Goal: Task Accomplishment & Management: Use online tool/utility

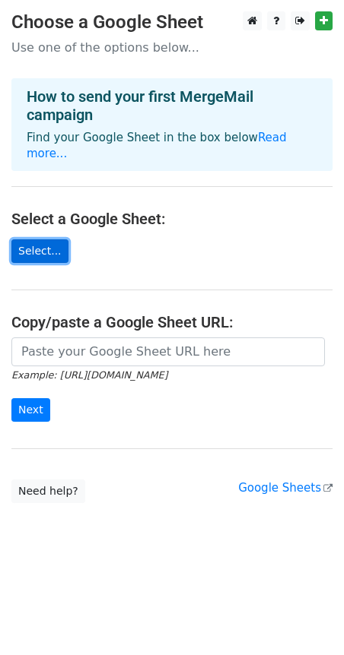
click at [38, 246] on link "Select..." at bounding box center [39, 251] width 57 height 24
click at [274, 135] on link "Read more..." at bounding box center [157, 146] width 260 height 30
click at [44, 259] on link "Select..." at bounding box center [39, 251] width 57 height 24
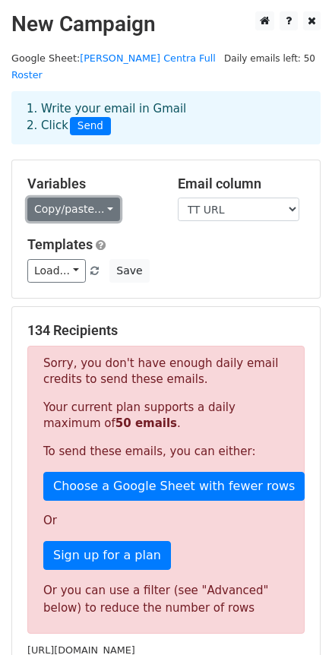
click at [93, 198] on link "Copy/paste..." at bounding box center [73, 210] width 93 height 24
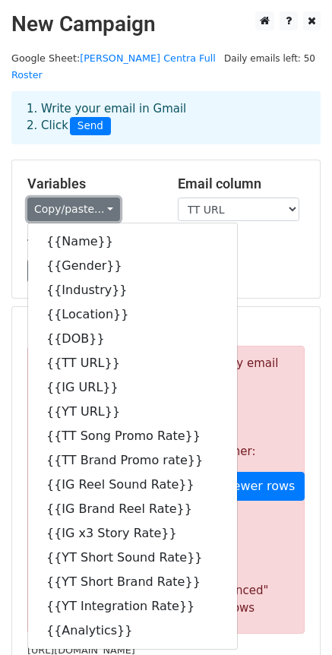
click at [75, 198] on link "Copy/paste..." at bounding box center [73, 210] width 93 height 24
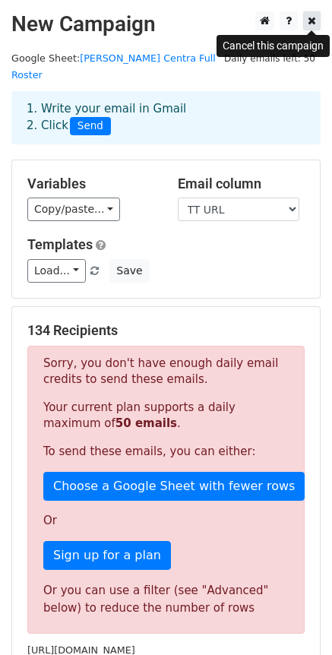
click at [313, 18] on icon at bounding box center [312, 20] width 8 height 11
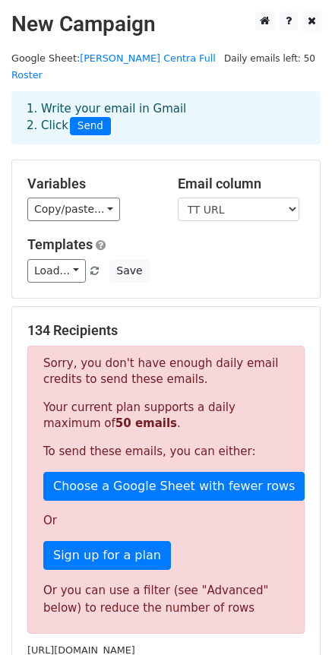
scroll to position [119, 0]
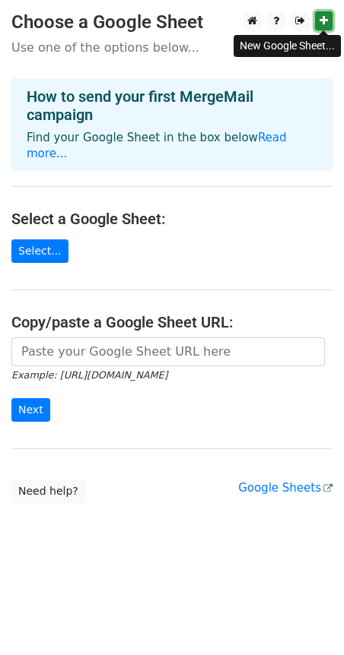
click at [320, 15] on icon at bounding box center [323, 20] width 8 height 11
click at [327, 24] on icon at bounding box center [323, 20] width 8 height 11
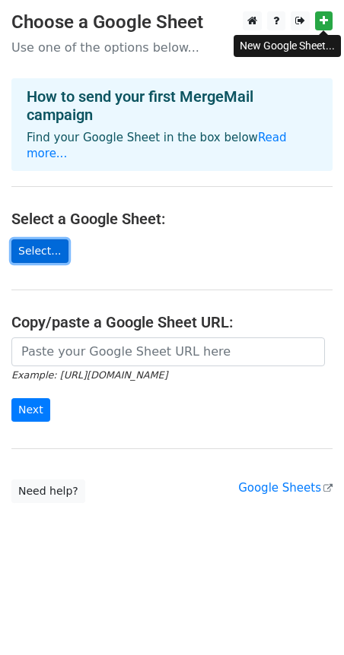
click at [40, 259] on link "Select..." at bounding box center [39, 251] width 57 height 24
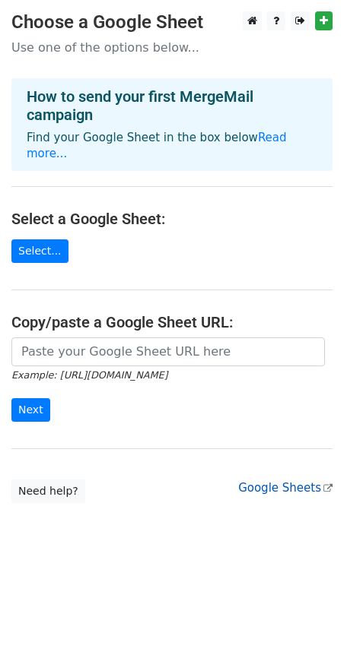
click at [269, 486] on link "Google Sheets" at bounding box center [285, 488] width 94 height 14
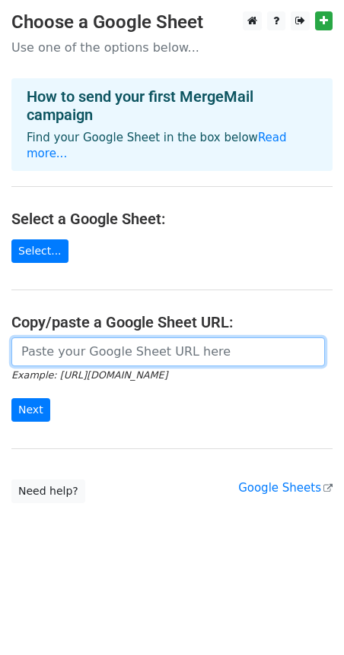
click at [116, 360] on input "url" at bounding box center [167, 351] width 313 height 29
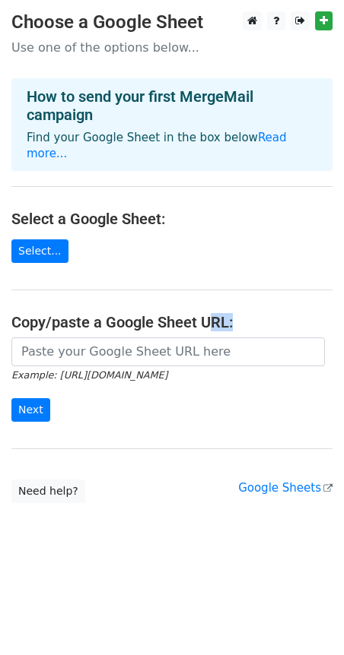
drag, startPoint x: 239, startPoint y: 325, endPoint x: 211, endPoint y: 324, distance: 28.1
click at [211, 324] on h4 "Copy/paste a Google Sheet URL:" at bounding box center [171, 322] width 321 height 18
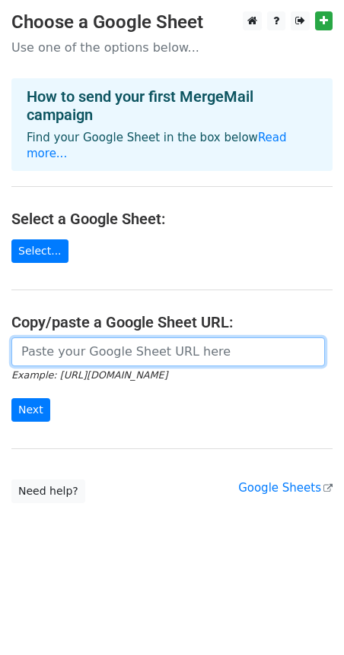
click at [170, 349] on input "url" at bounding box center [167, 351] width 313 height 29
click at [85, 358] on input "url" at bounding box center [167, 351] width 313 height 29
paste input "https://docs.google.com/spreadsheets/d/1oc1OLV4QeafCJxE7CrfaeZ5lAFNj5kf3RmGjYit…"
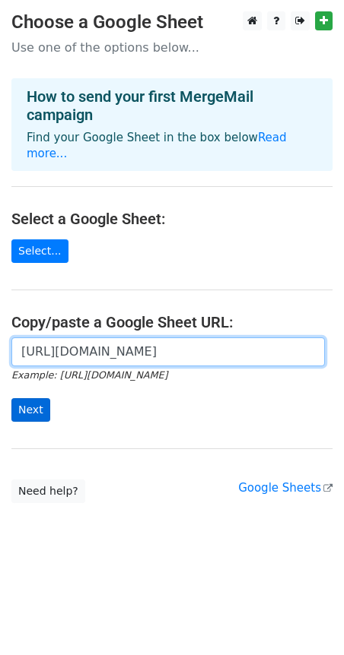
type input "https://docs.google.com/spreadsheets/d/1oc1OLV4QeafCJxE7CrfaeZ5lAFNj5kf3RmGjYit…"
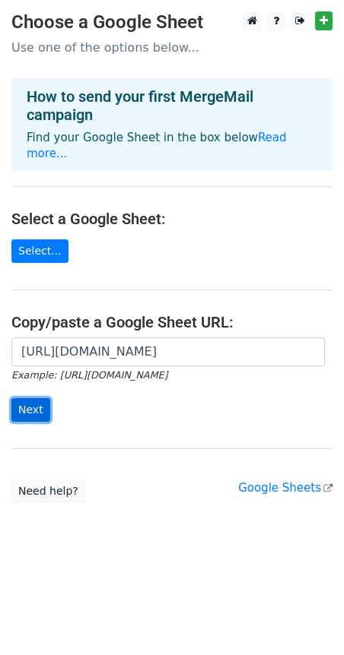
click at [39, 410] on input "Next" at bounding box center [30, 410] width 39 height 24
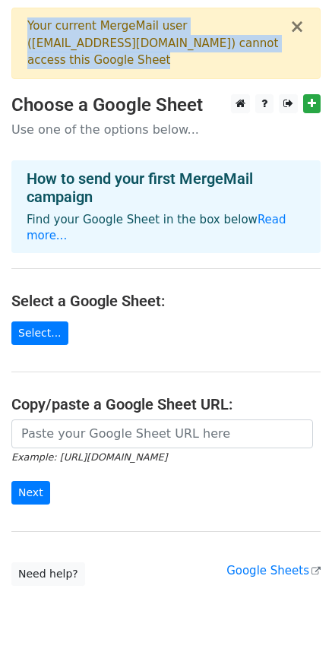
drag, startPoint x: 131, startPoint y: 61, endPoint x: 102, endPoint y: 30, distance: 42.5
click at [15, 24] on div "× Your current MergeMail user ( [EMAIL_ADDRESS][DOMAIN_NAME] ) cannot access th…" at bounding box center [165, 43] width 309 height 71
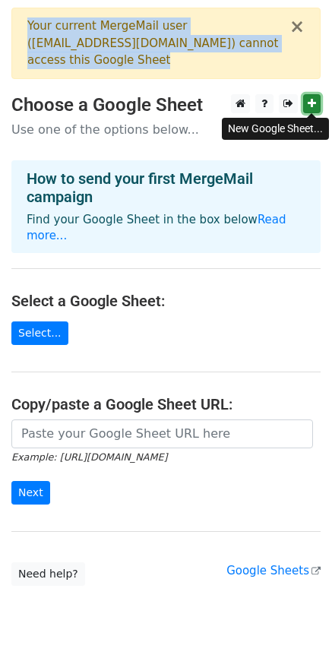
click at [306, 103] on link at bounding box center [311, 103] width 17 height 19
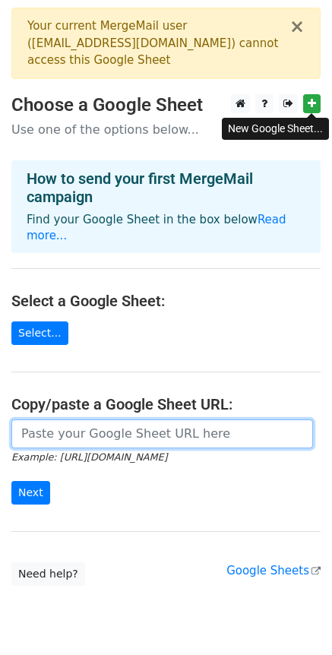
click at [87, 433] on input "url" at bounding box center [162, 434] width 302 height 29
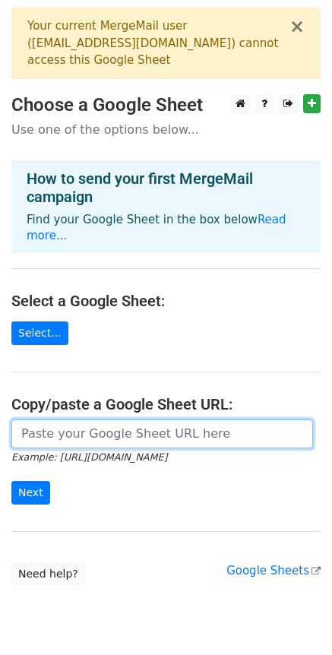
paste input "[URL][DOMAIN_NAME]"
type input "[URL][DOMAIN_NAME]"
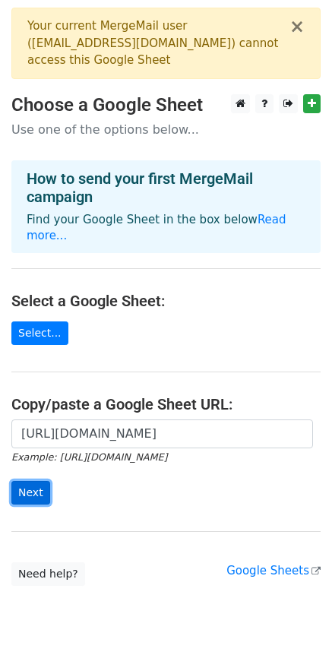
click at [36, 501] on input "Next" at bounding box center [30, 493] width 39 height 24
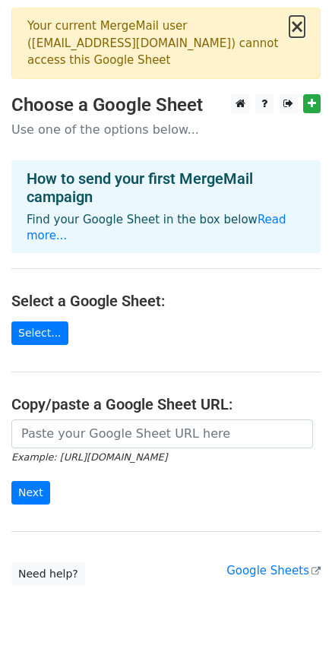
click at [301, 28] on button "×" at bounding box center [297, 26] width 15 height 18
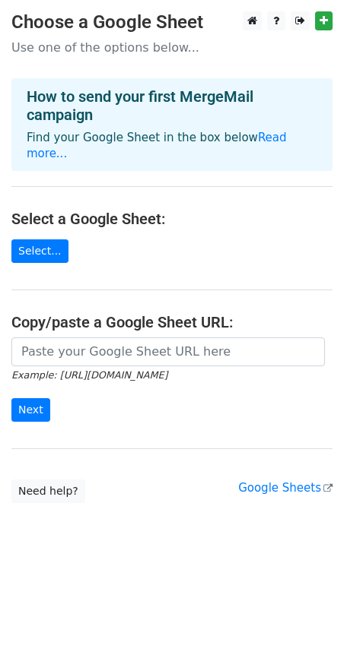
click at [22, 255] on link "Select..." at bounding box center [39, 251] width 57 height 24
click at [43, 254] on link "Select..." at bounding box center [39, 251] width 57 height 24
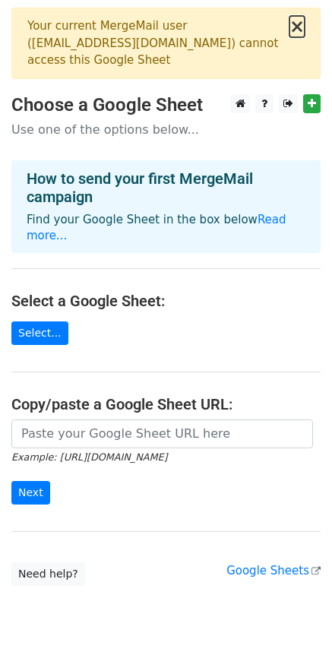
click at [299, 32] on button "×" at bounding box center [297, 26] width 15 height 18
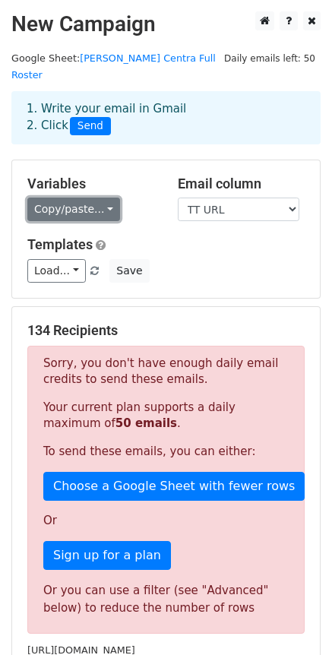
click at [83, 198] on link "Copy/paste..." at bounding box center [73, 210] width 93 height 24
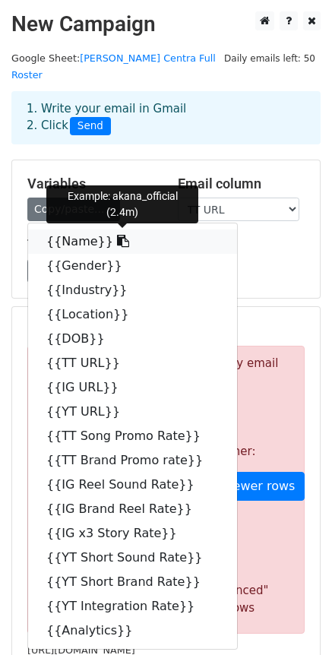
click at [90, 230] on link "{{Name}}" at bounding box center [132, 242] width 209 height 24
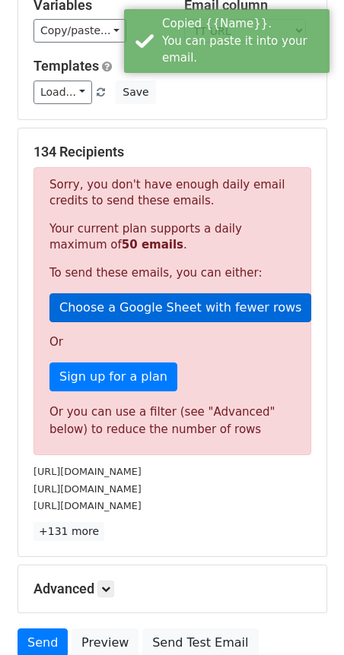
scroll to position [228, 0]
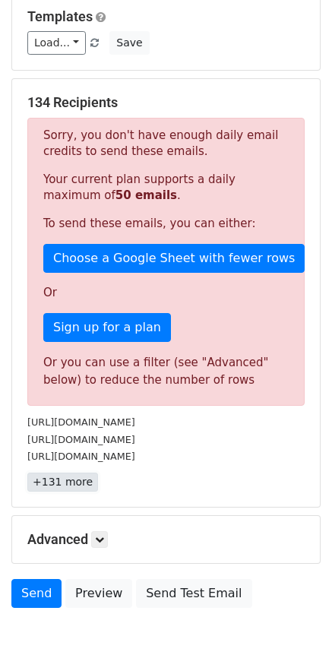
click at [70, 473] on link "+131 more" at bounding box center [62, 482] width 71 height 19
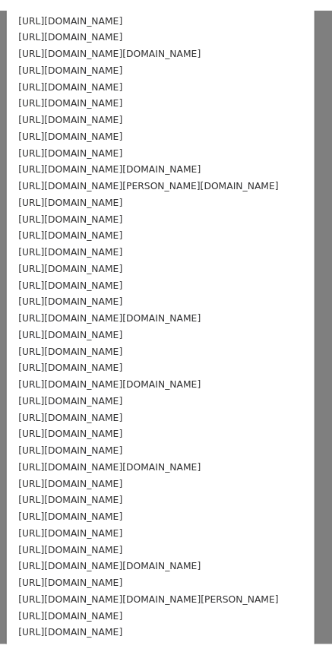
scroll to position [0, 0]
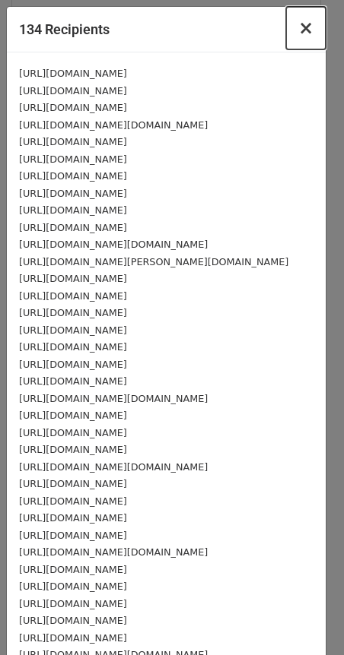
click at [299, 26] on span "×" at bounding box center [305, 27] width 15 height 21
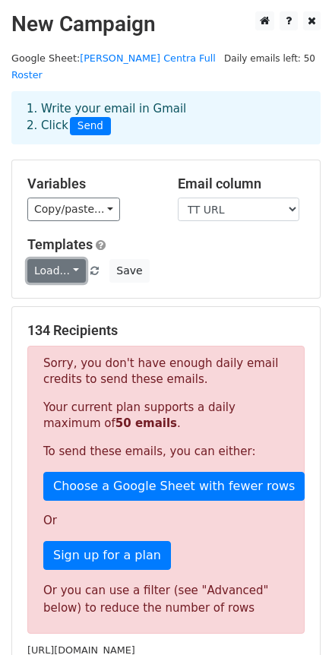
click at [63, 259] on link "Load..." at bounding box center [56, 271] width 59 height 24
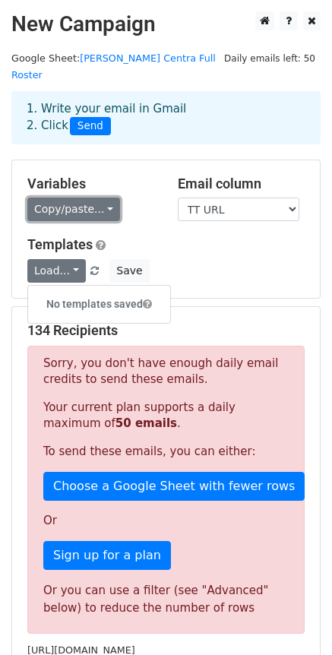
click at [108, 198] on link "Copy/paste..." at bounding box center [73, 210] width 93 height 24
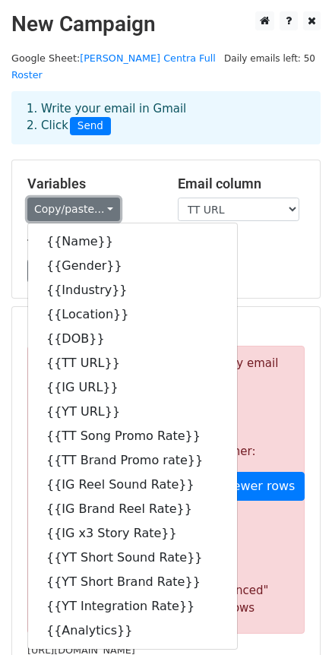
click at [97, 198] on link "Copy/paste..." at bounding box center [73, 210] width 93 height 24
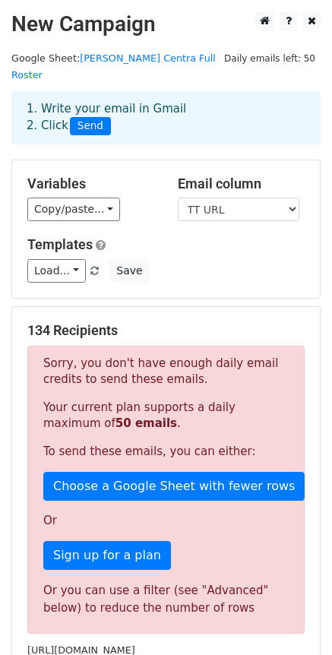
click at [224, 179] on div "Email column Name Gender Industry Location DOB TT URL IG URL YT URL TT Song Pro…" at bounding box center [241, 199] width 150 height 46
click at [220, 198] on select "Name Gender Industry Location DOB TT URL IG URL YT URL TT Song Promo Rate TT Br…" at bounding box center [239, 210] width 122 height 24
select select "Name"
click at [178, 198] on select "Name Gender Industry Location DOB TT URL IG URL YT URL TT Song Promo Rate TT Br…" at bounding box center [239, 210] width 122 height 24
click at [227, 198] on select "Name Gender Industry Location DOB TT URL IG URL YT URL TT Song Promo Rate TT Br…" at bounding box center [239, 210] width 122 height 24
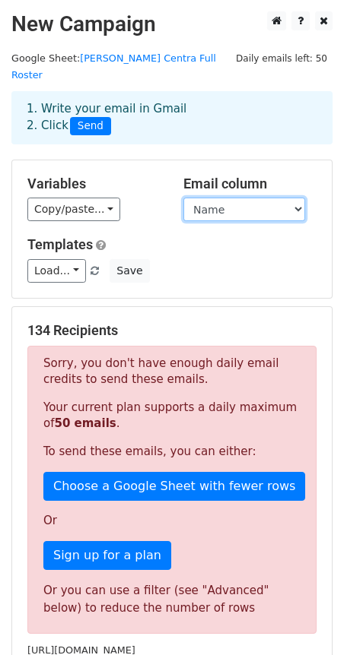
click at [227, 198] on select "Name Gender Industry Location DOB TT URL IG URL YT URL TT Song Promo Rate TT Br…" at bounding box center [244, 210] width 122 height 24
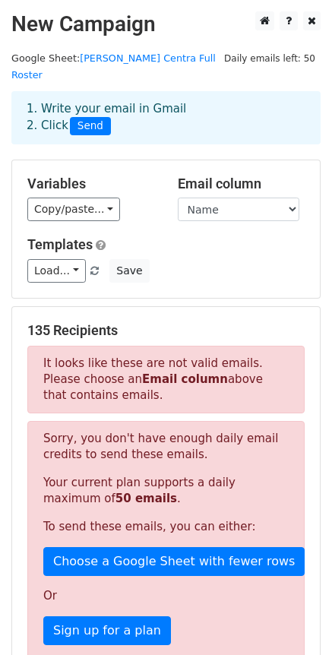
click at [135, 346] on p "It looks like these are not valid emails. Please choose an Email column above t…" at bounding box center [165, 380] width 277 height 68
click at [147, 372] on strong "Email column" at bounding box center [185, 379] width 86 height 14
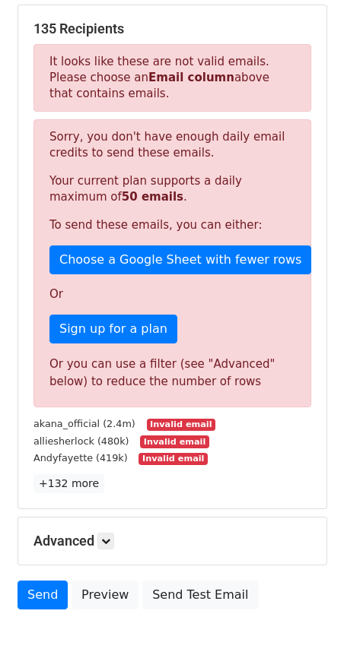
scroll to position [368, 0]
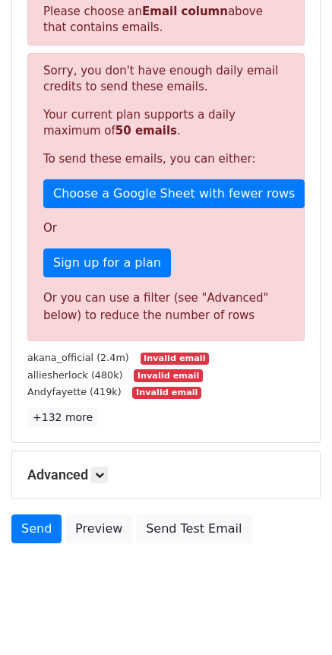
click at [150, 369] on small "Invalid email" at bounding box center [168, 375] width 68 height 13
click at [69, 408] on link "+132 more" at bounding box center [62, 417] width 71 height 19
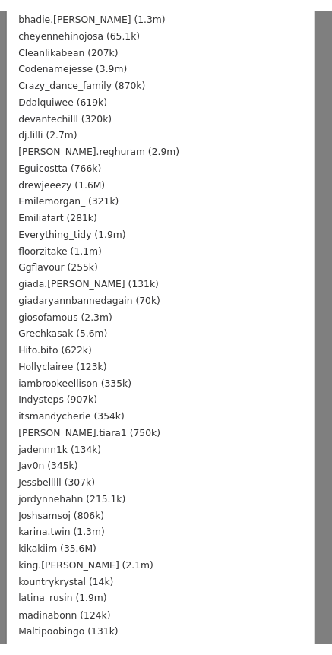
scroll to position [0, 0]
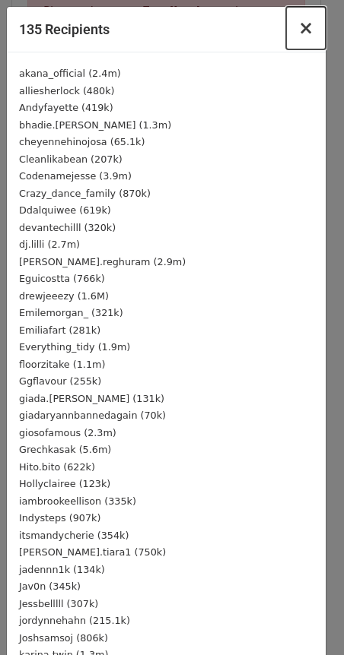
click at [298, 31] on span "×" at bounding box center [305, 27] width 15 height 21
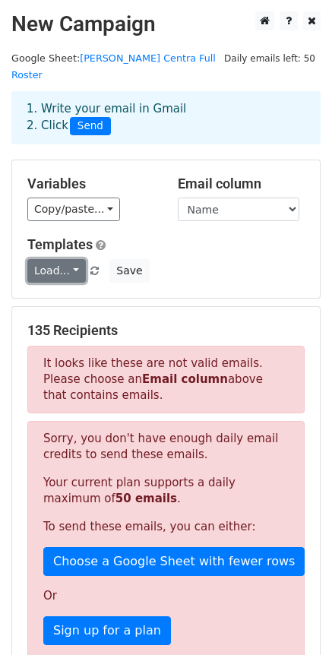
click at [68, 259] on link "Load..." at bounding box center [56, 271] width 59 height 24
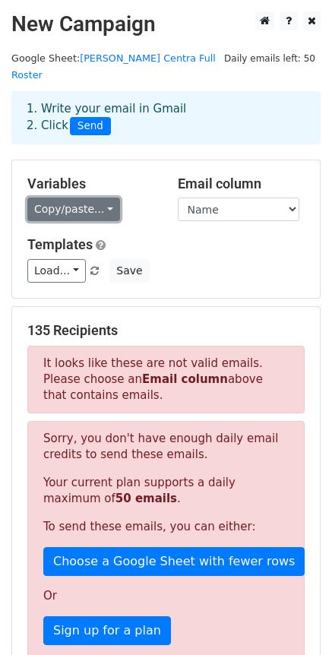
click at [84, 198] on link "Copy/paste..." at bounding box center [73, 210] width 93 height 24
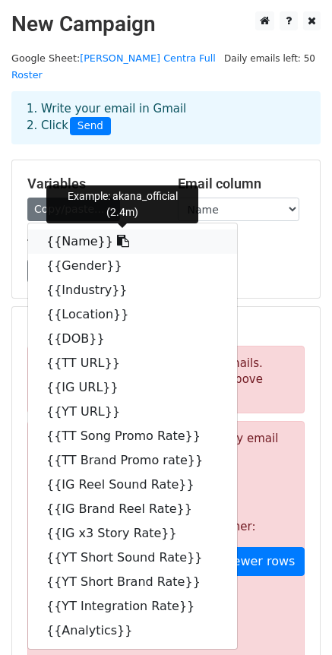
click at [84, 230] on link "{{Name}}" at bounding box center [132, 242] width 209 height 24
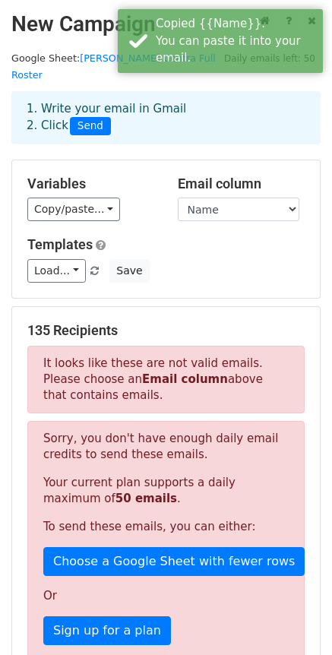
click at [275, 259] on div "Load... No templates saved Save" at bounding box center [166, 271] width 300 height 24
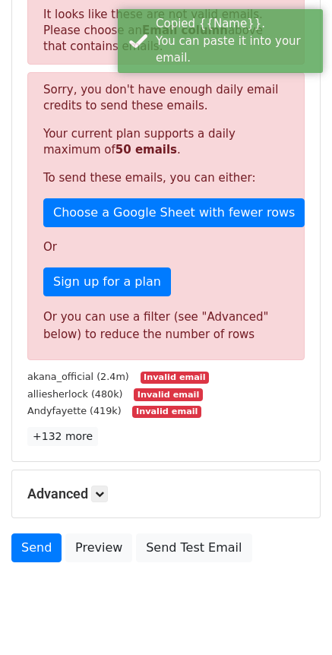
scroll to position [368, 0]
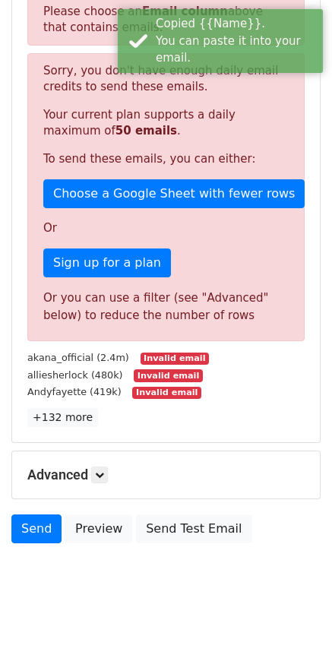
click at [169, 369] on small "Invalid email" at bounding box center [168, 375] width 68 height 13
click at [177, 353] on small "Invalid email" at bounding box center [175, 359] width 68 height 13
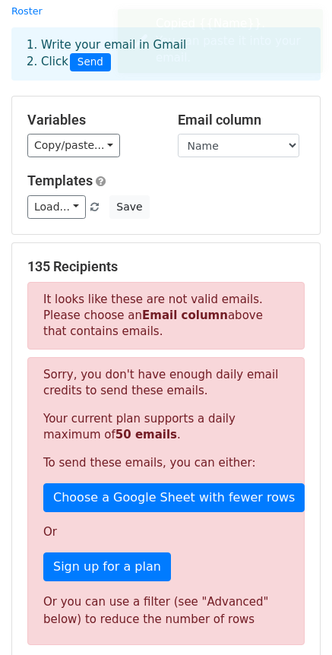
scroll to position [0, 0]
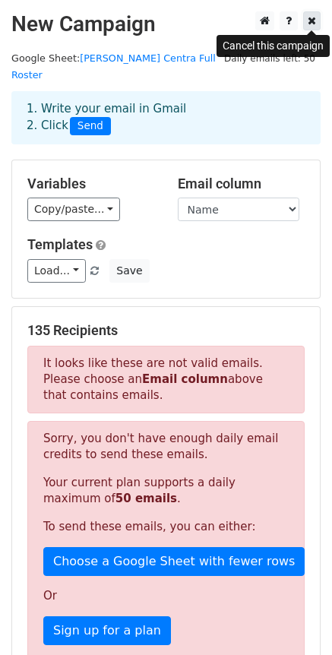
click at [311, 25] on icon at bounding box center [312, 20] width 8 height 11
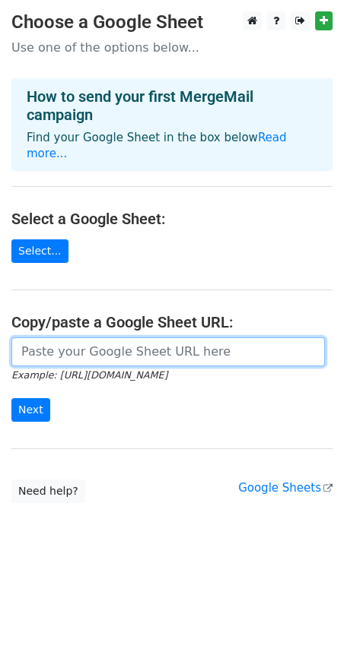
click at [174, 356] on input "url" at bounding box center [167, 351] width 313 height 29
type input "[URL][DOMAIN_NAME]"
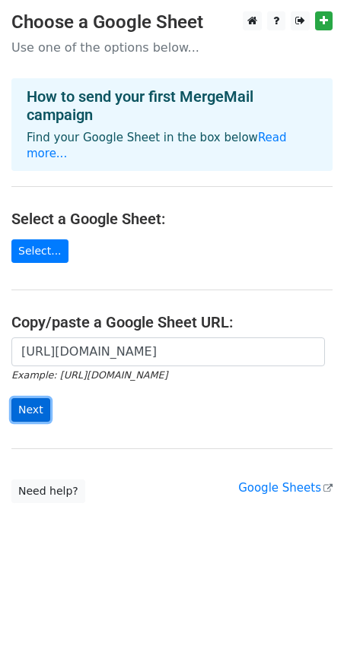
click at [35, 406] on input "Next" at bounding box center [30, 410] width 39 height 24
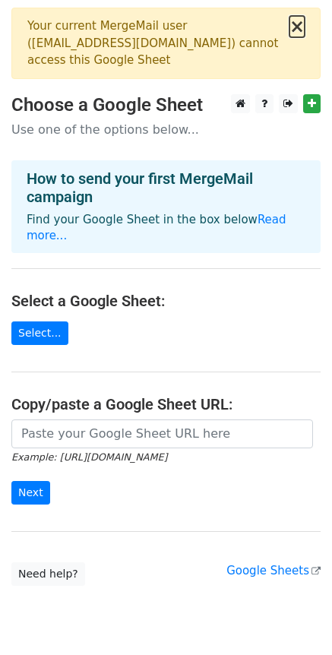
click at [299, 17] on button "×" at bounding box center [297, 26] width 15 height 18
